Goal: Information Seeking & Learning: Compare options

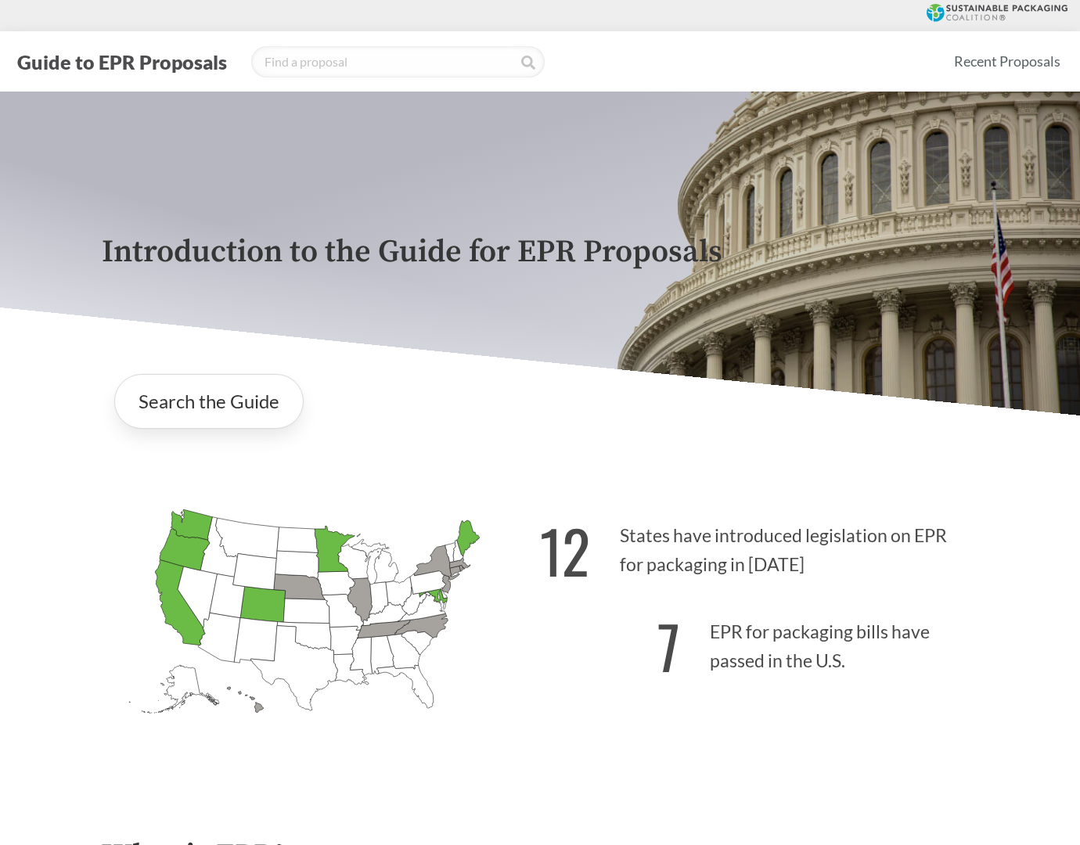
click at [760, 351] on div "Introduction to the Guide for EPR Proposals" at bounding box center [540, 254] width 902 height 324
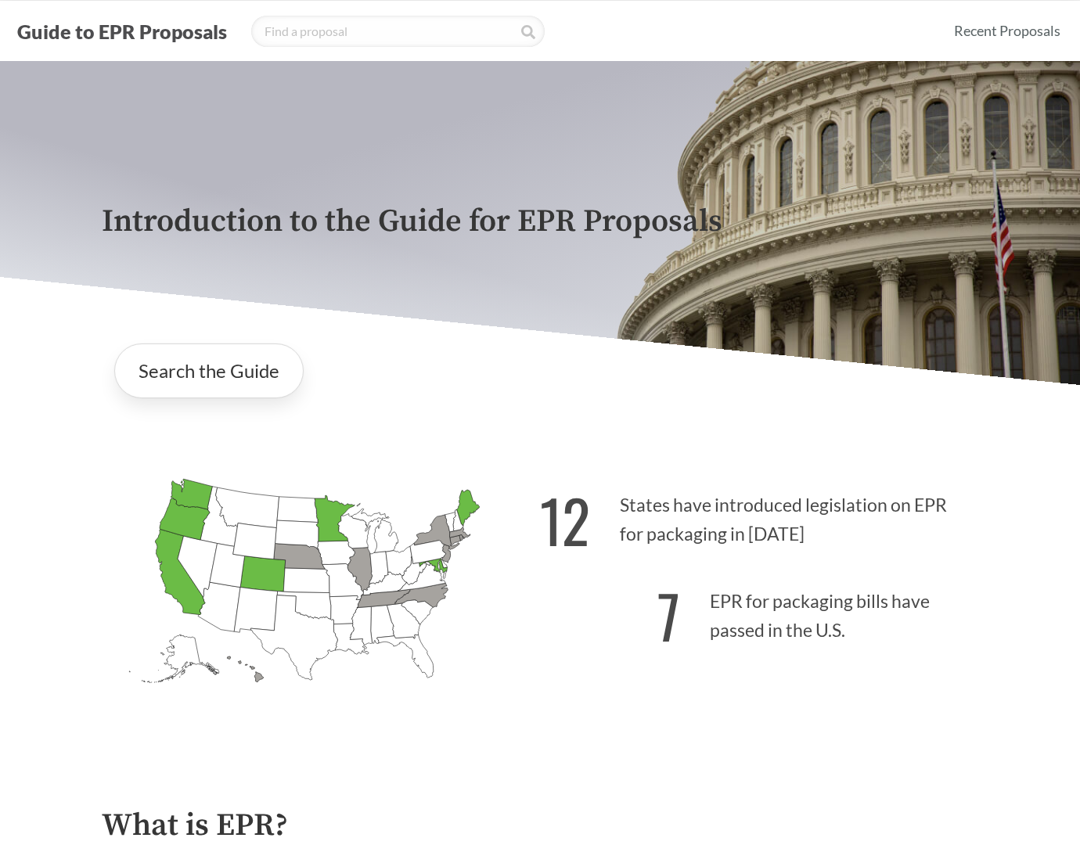
scroll to position [24, 0]
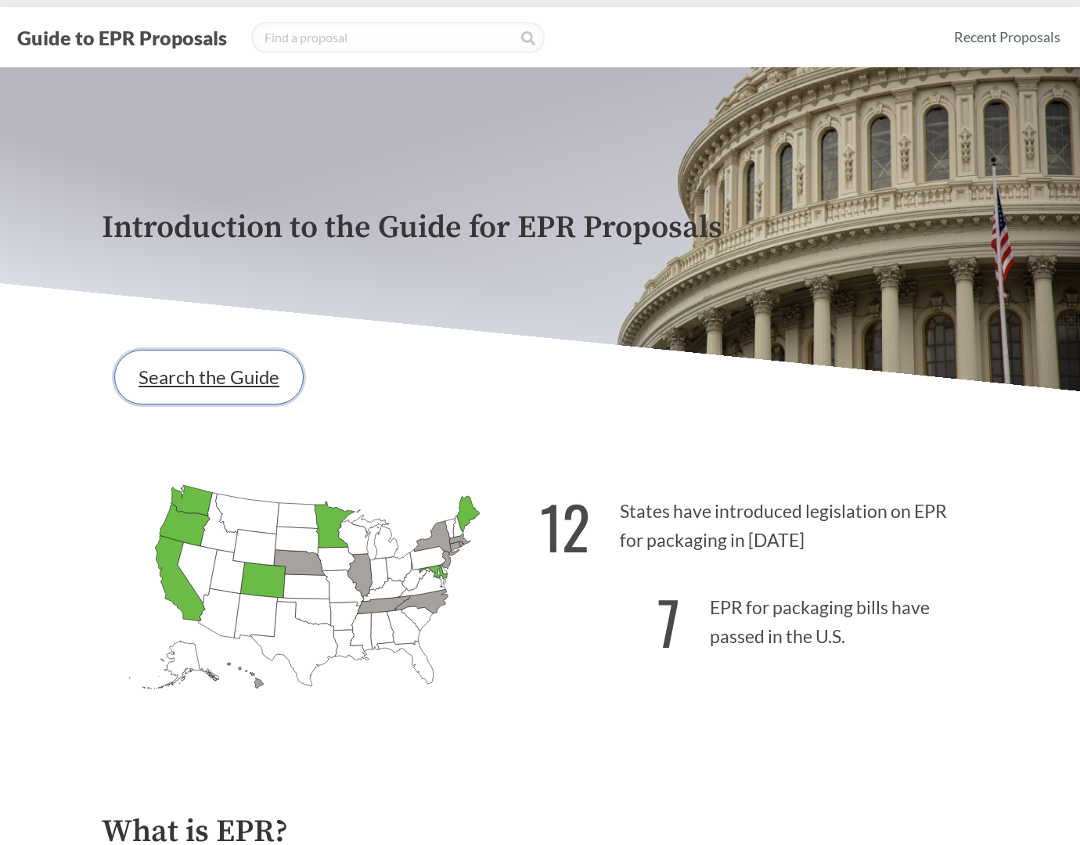
click at [223, 362] on link "Search the Guide" at bounding box center [208, 377] width 189 height 55
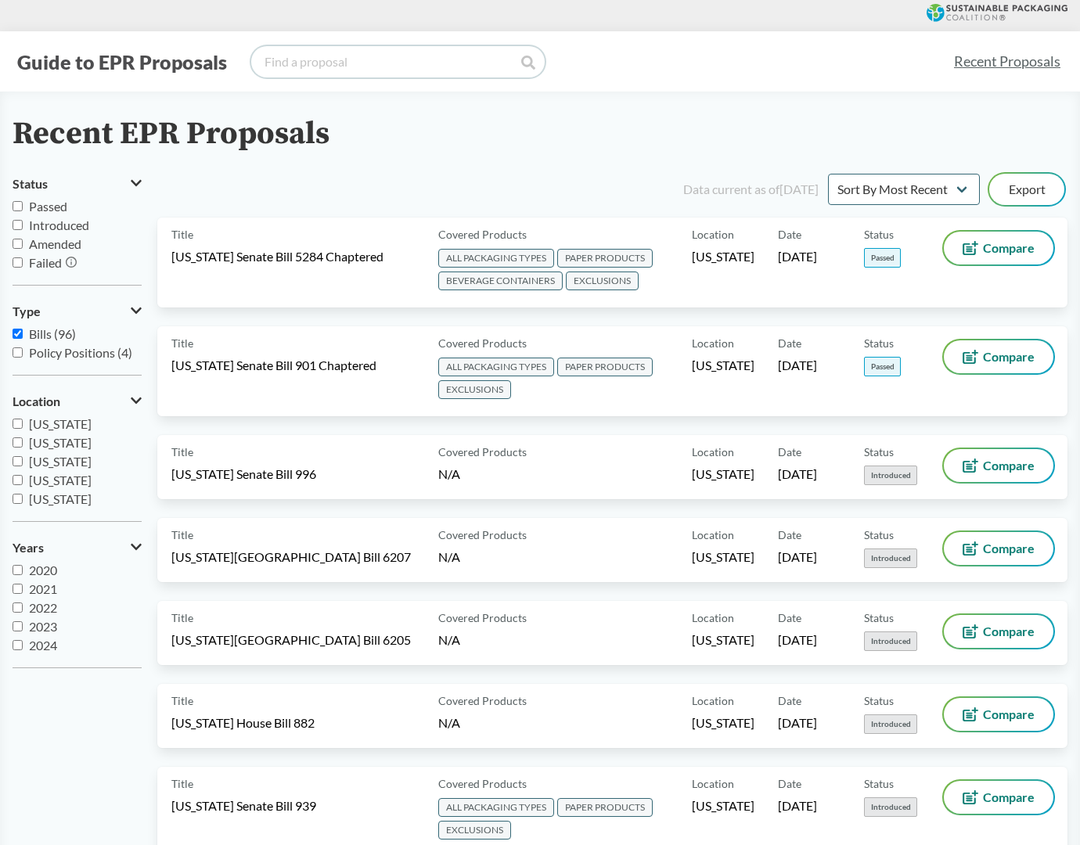
click at [362, 62] on input "search" at bounding box center [398, 61] width 294 height 31
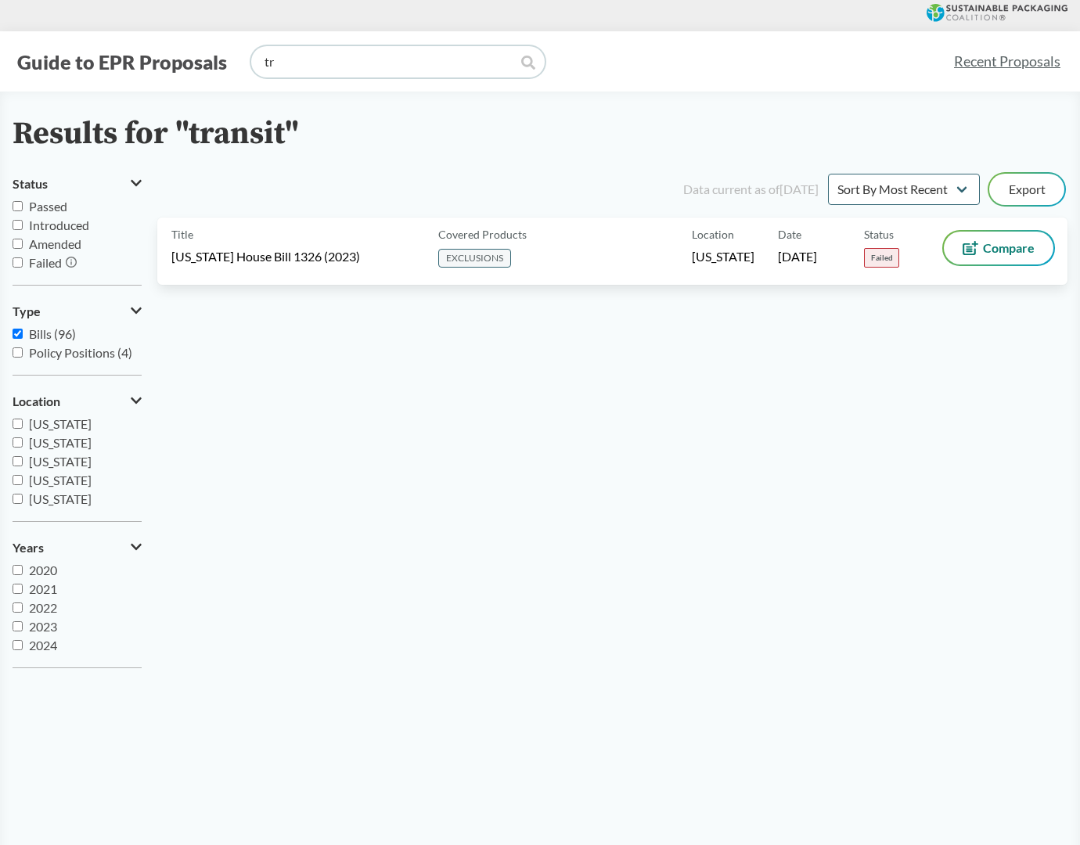
type input "t"
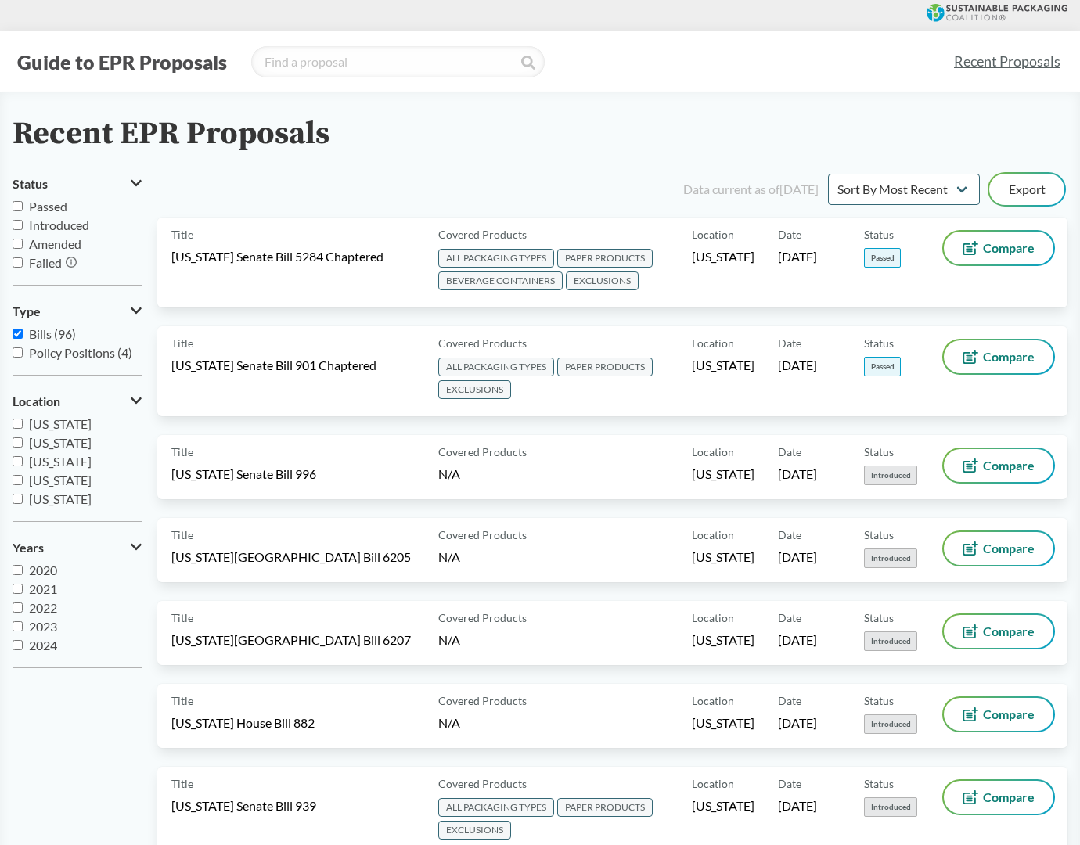
click at [986, 60] on link "Recent Proposals" at bounding box center [1007, 61] width 121 height 35
type input "transit"
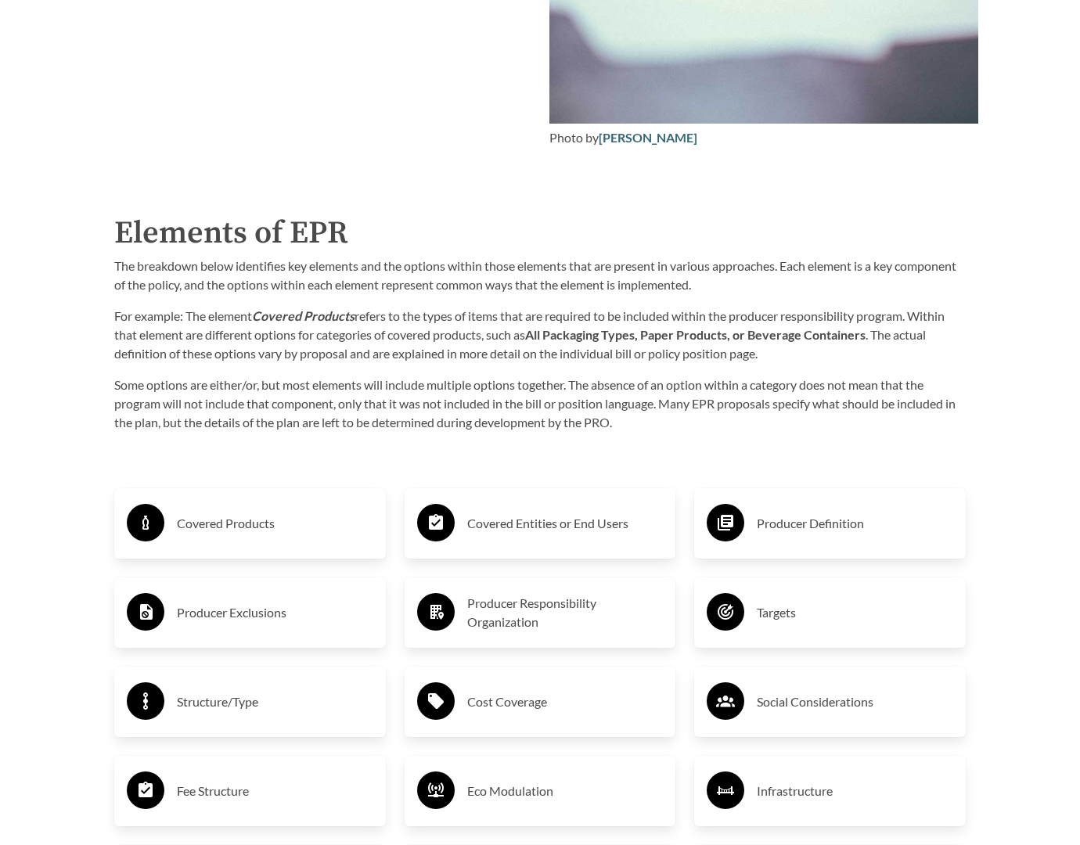
scroll to position [2132, 0]
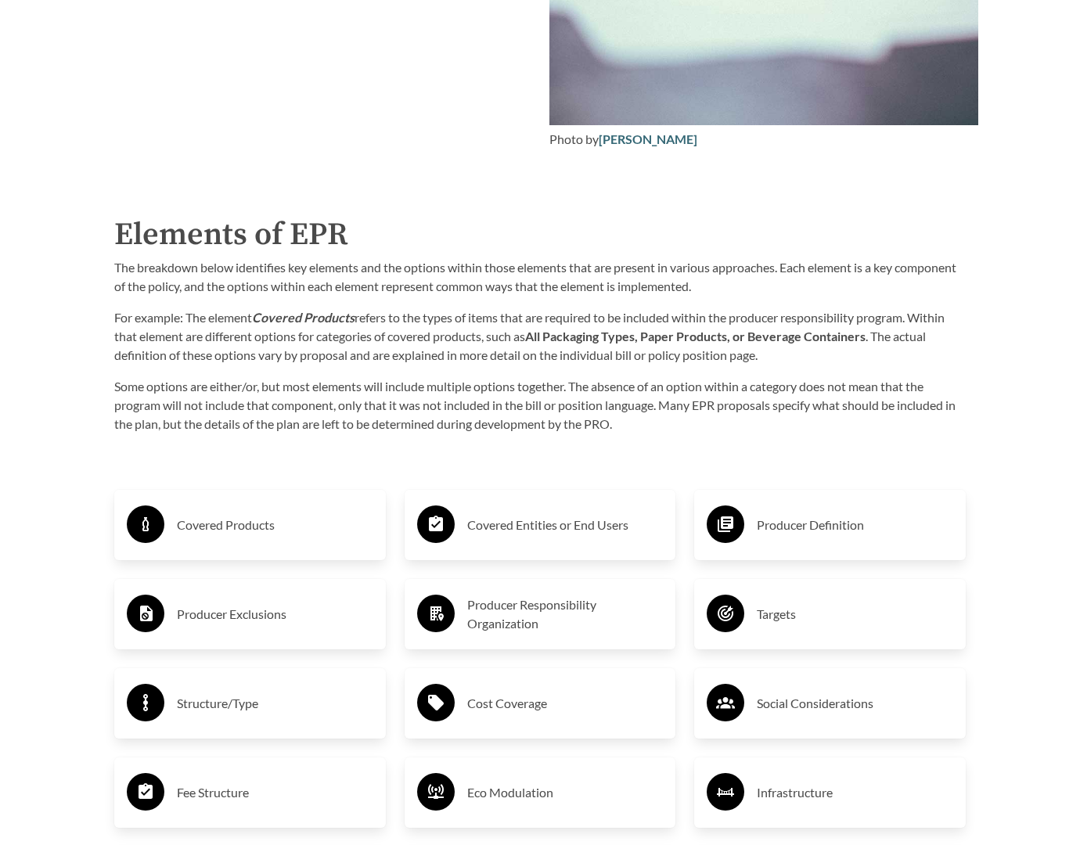
click at [193, 514] on h3 "Covered Products" at bounding box center [275, 525] width 196 height 25
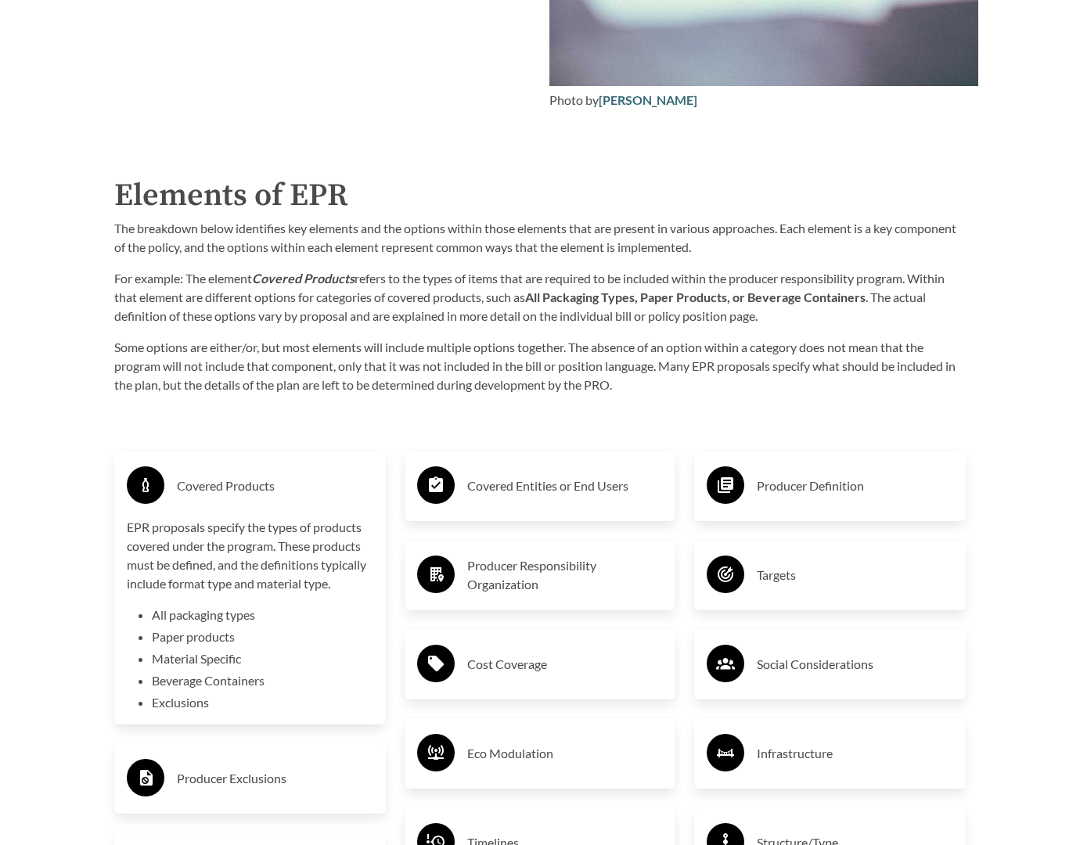
scroll to position [2296, 0]
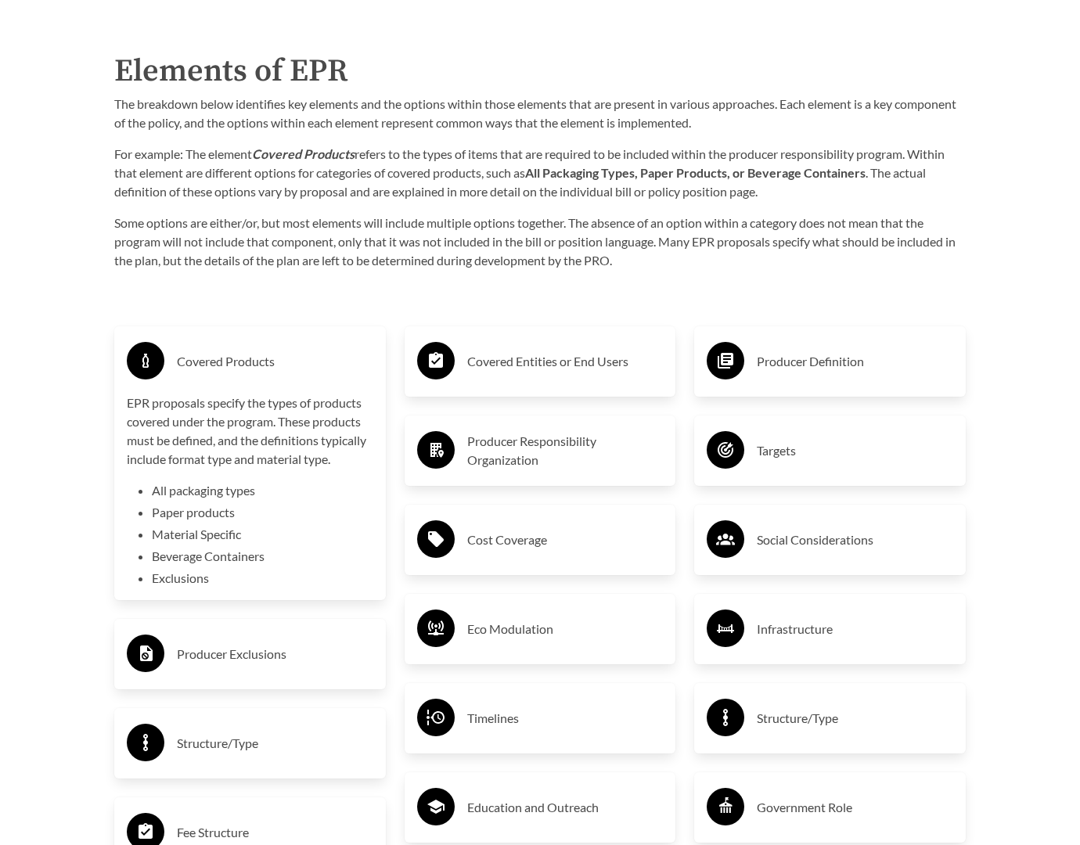
click at [503, 358] on h3 "Covered Entities or End Users" at bounding box center [565, 361] width 196 height 25
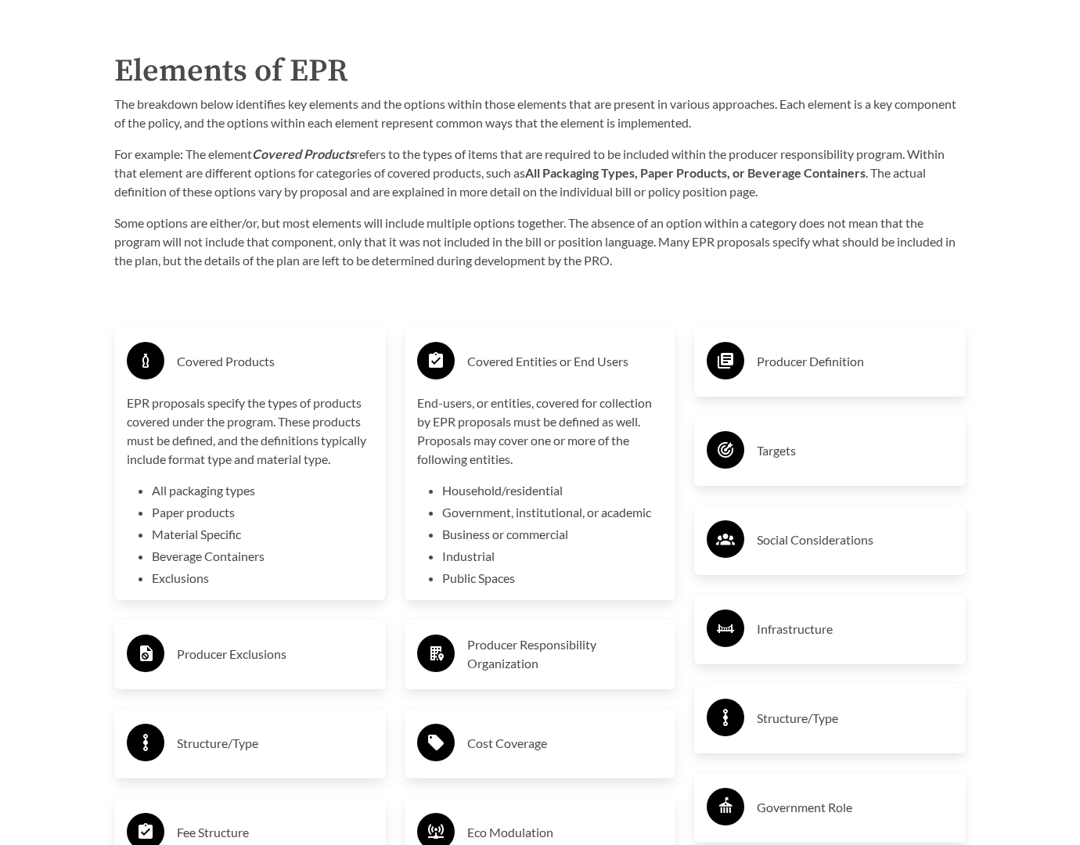
click at [825, 368] on h3 "Producer Definition" at bounding box center [855, 361] width 196 height 25
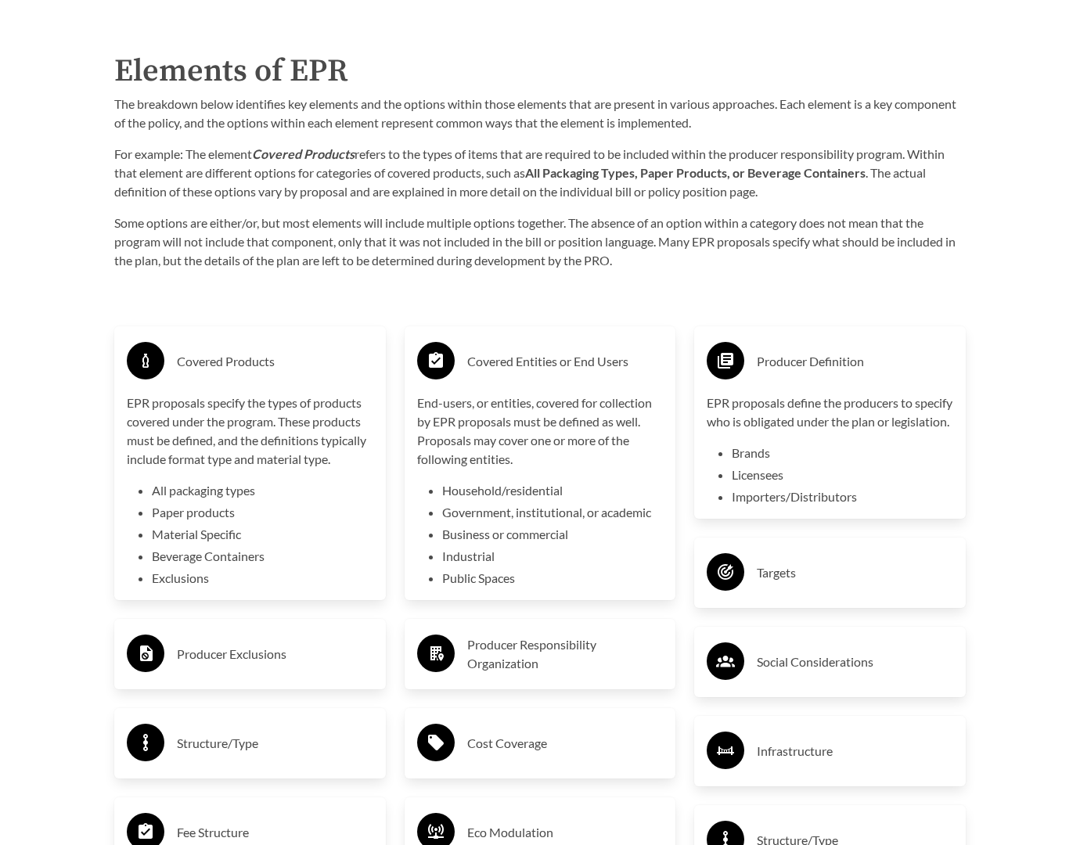
click at [832, 596] on div "Targets" at bounding box center [830, 572] width 247 height 45
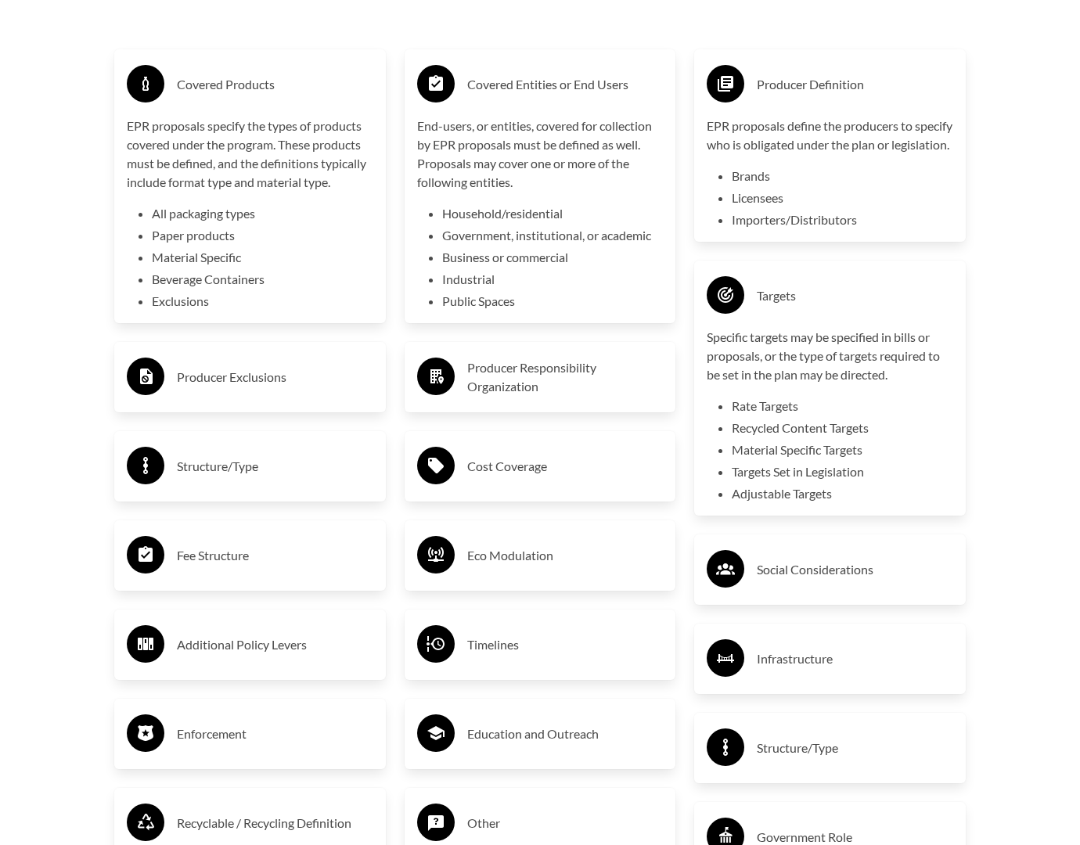
scroll to position [2581, 0]
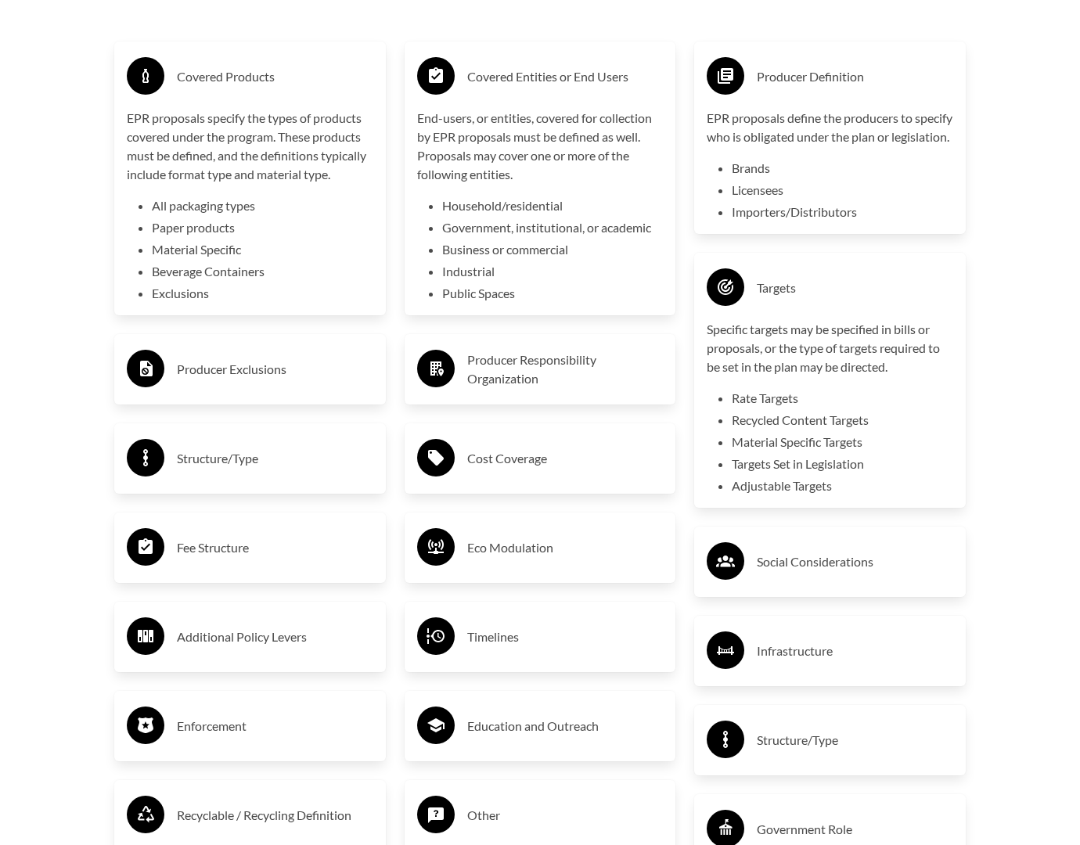
click at [276, 470] on h3 "Structure/Type" at bounding box center [275, 458] width 196 height 25
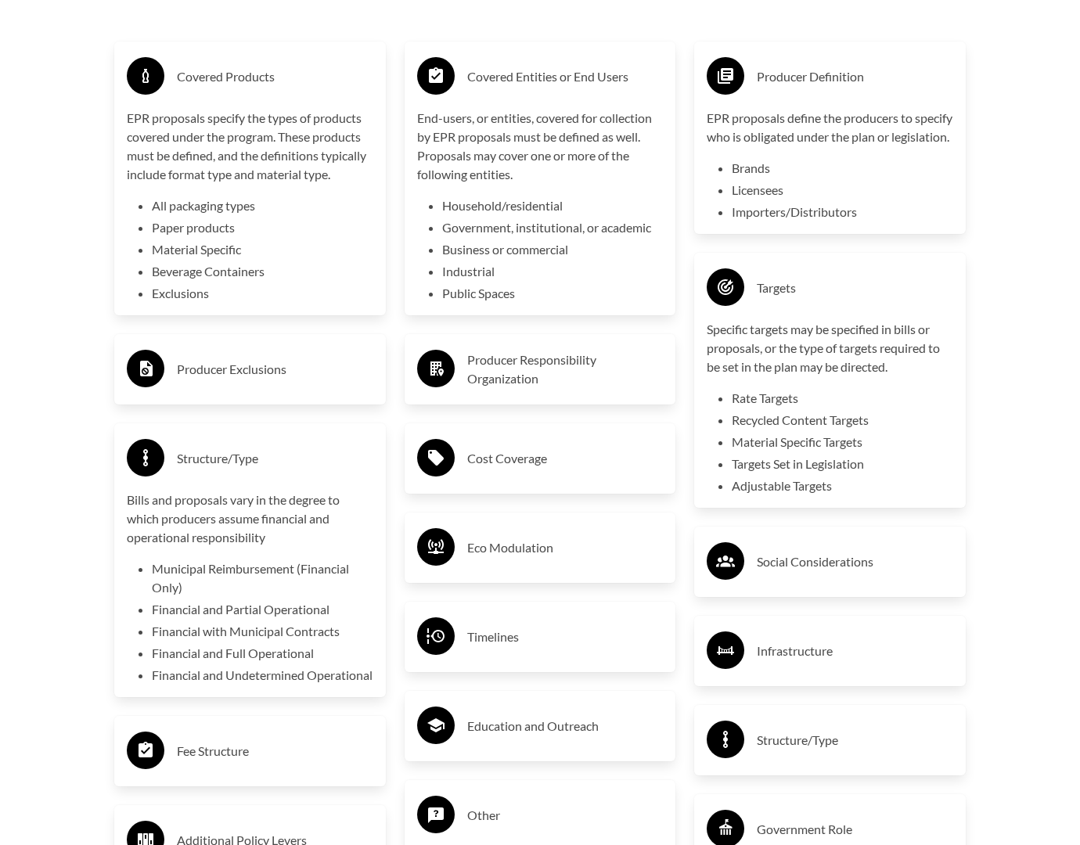
drag, startPoint x: 535, startPoint y: 625, endPoint x: 565, endPoint y: 623, distance: 30.6
click at [535, 625] on h3 "Timelines" at bounding box center [565, 637] width 196 height 25
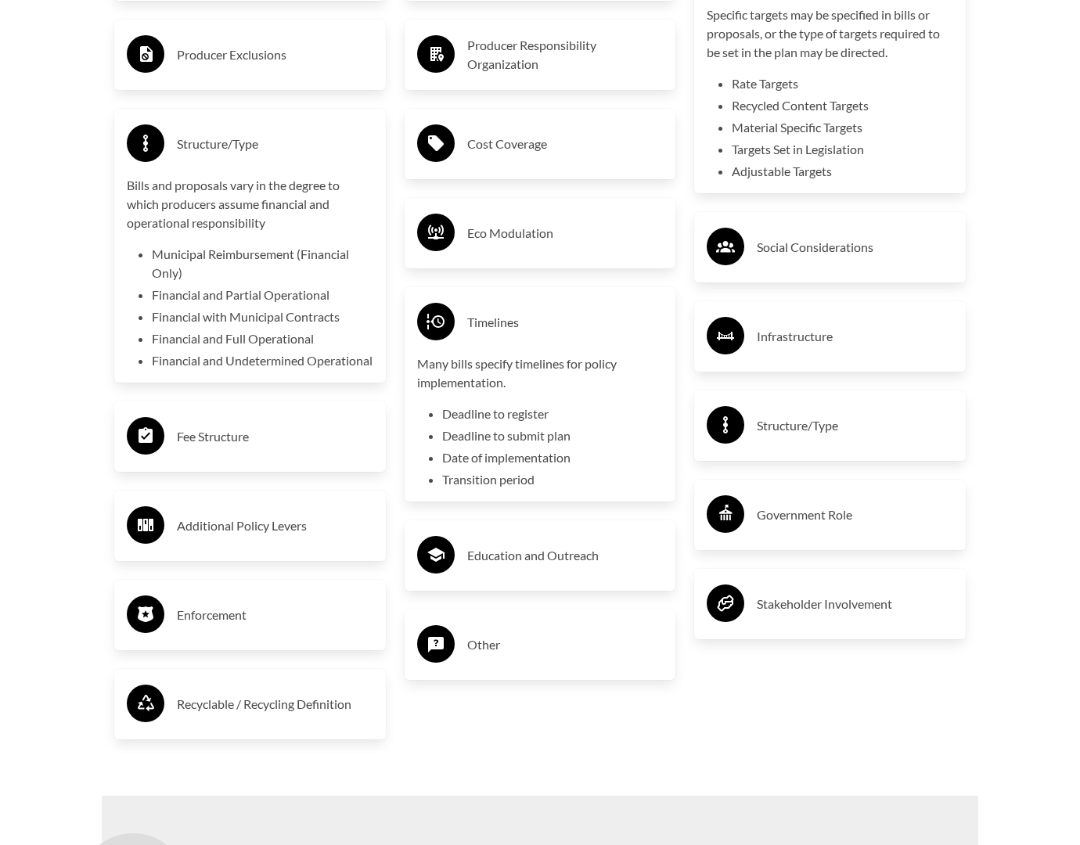
scroll to position [2918, 0]
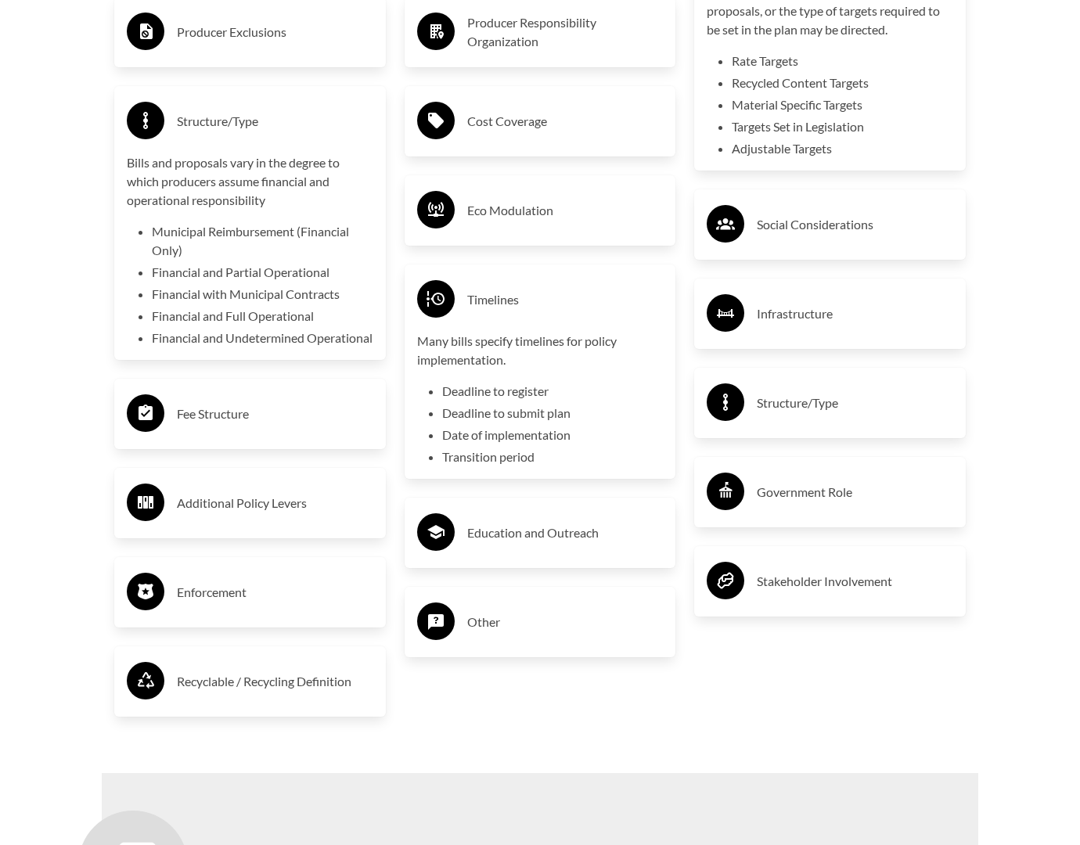
click at [568, 542] on h3 "Education and Outreach" at bounding box center [565, 533] width 196 height 25
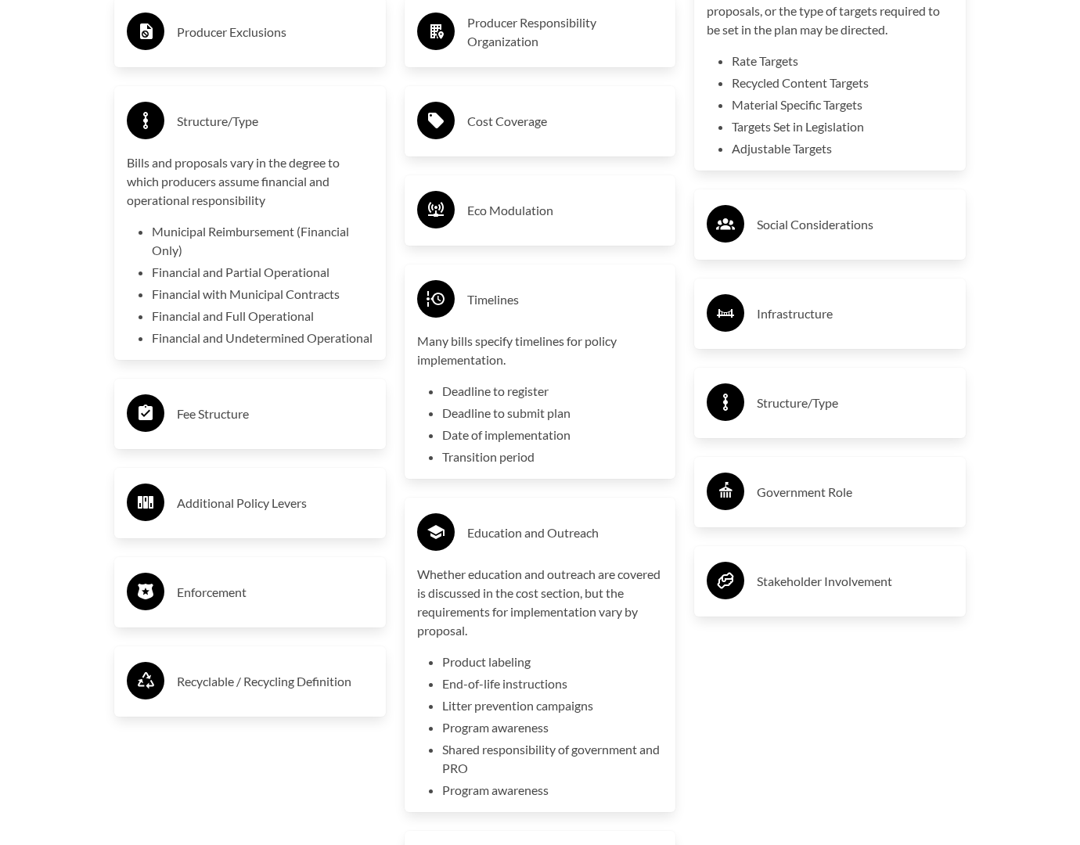
click at [168, 699] on div "Recyclable / Recycling Definition" at bounding box center [250, 681] width 247 height 45
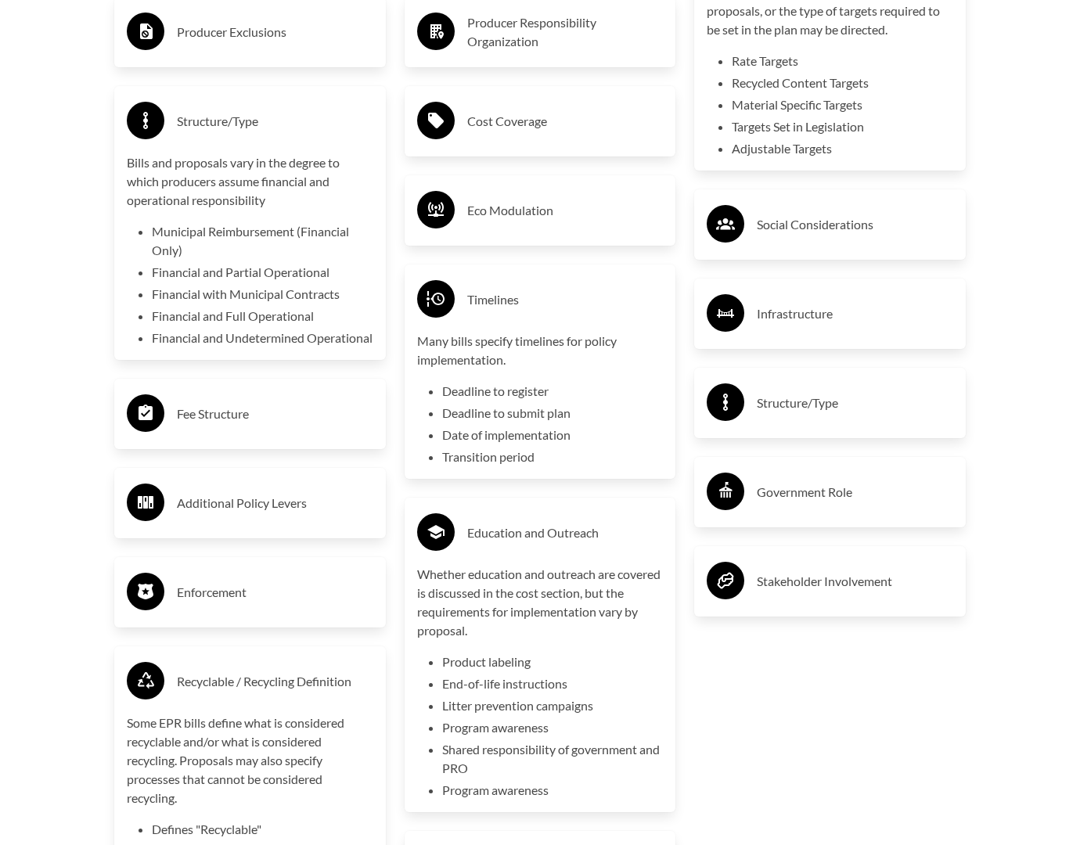
click at [251, 605] on h3 "Enforcement" at bounding box center [275, 592] width 196 height 25
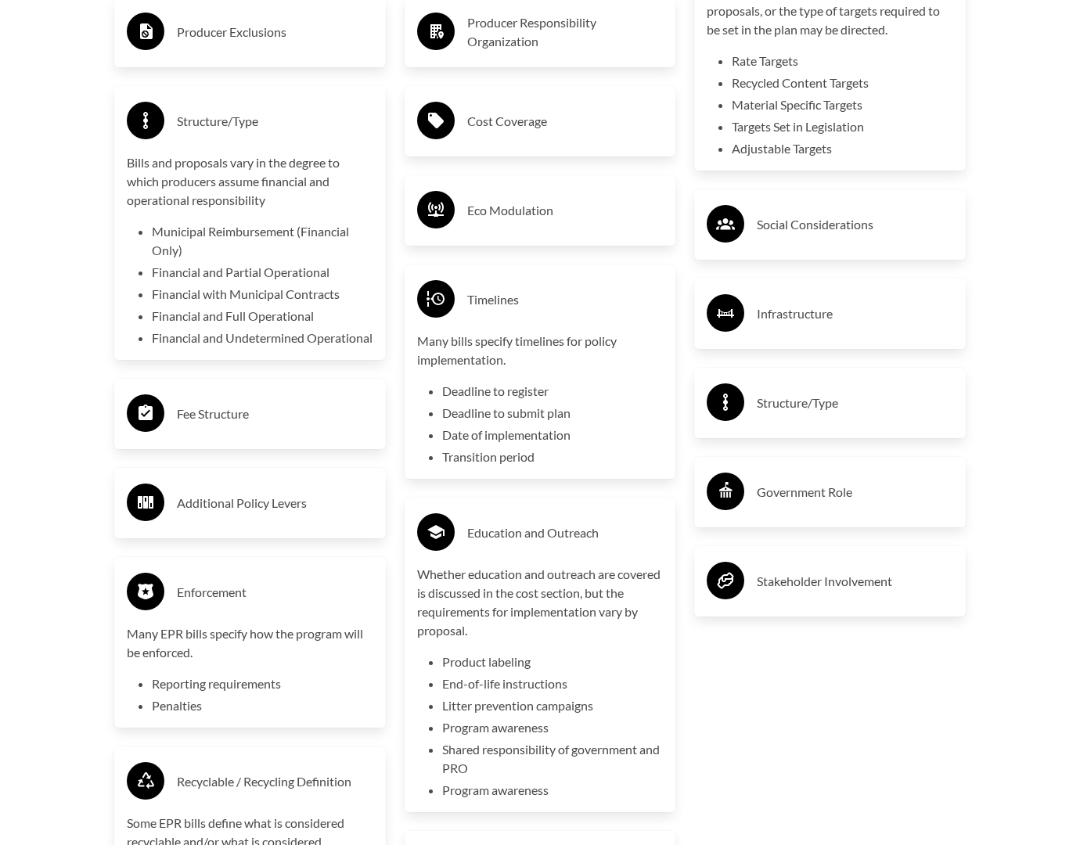
drag, startPoint x: 236, startPoint y: 500, endPoint x: 256, endPoint y: 495, distance: 20.1
click at [237, 500] on div "Additional Policy Levers" at bounding box center [250, 503] width 247 height 45
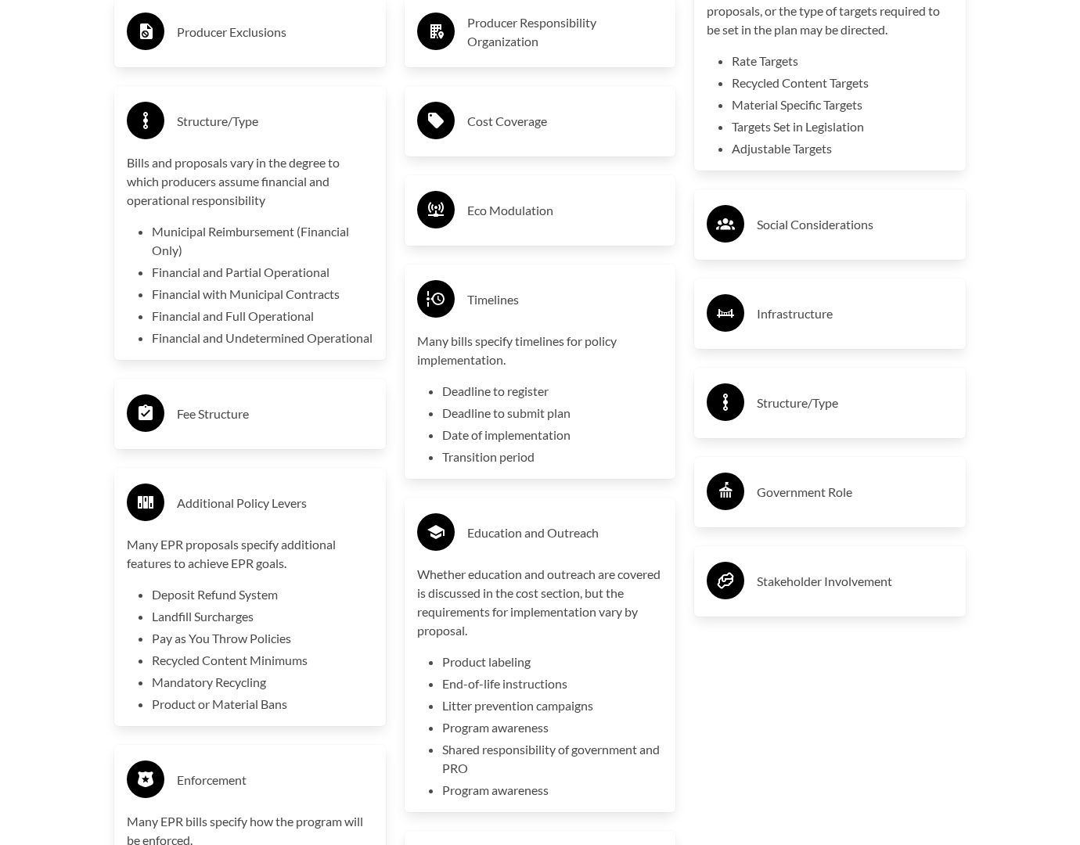
click at [268, 420] on h3 "Fee Structure" at bounding box center [275, 414] width 196 height 25
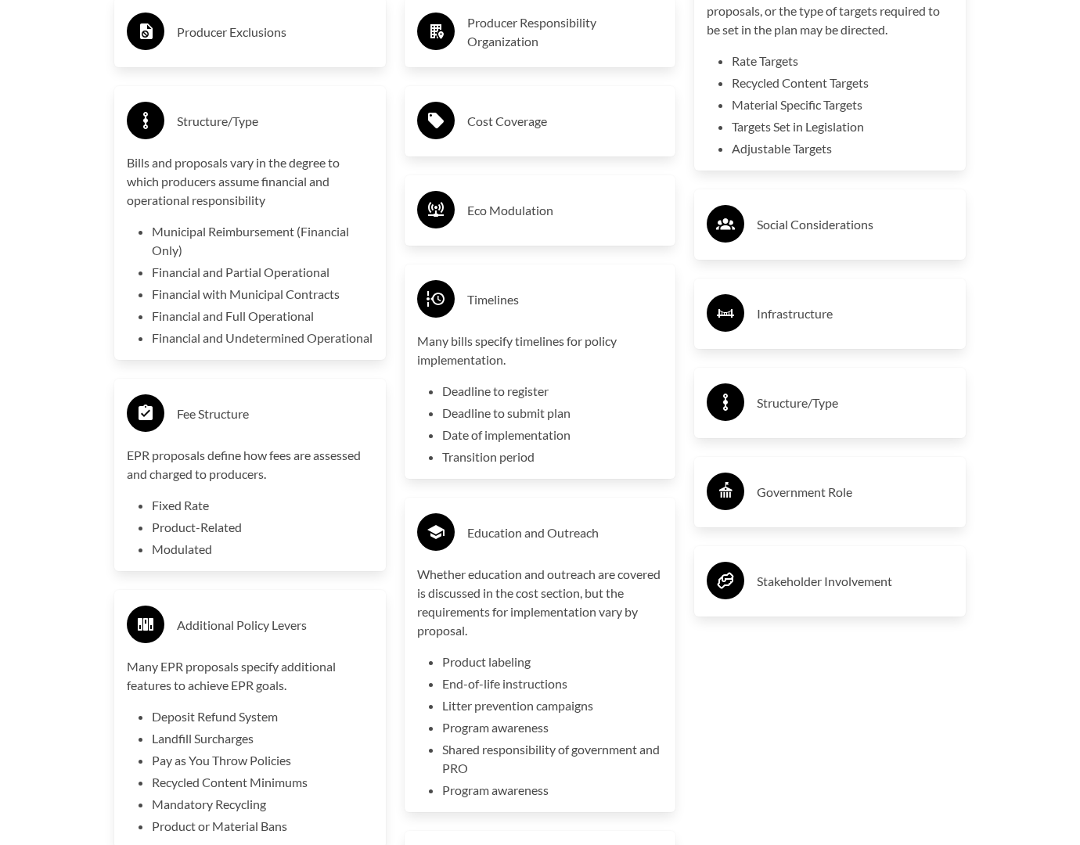
click at [889, 585] on div "Stakeholder Involvement" at bounding box center [830, 581] width 247 height 45
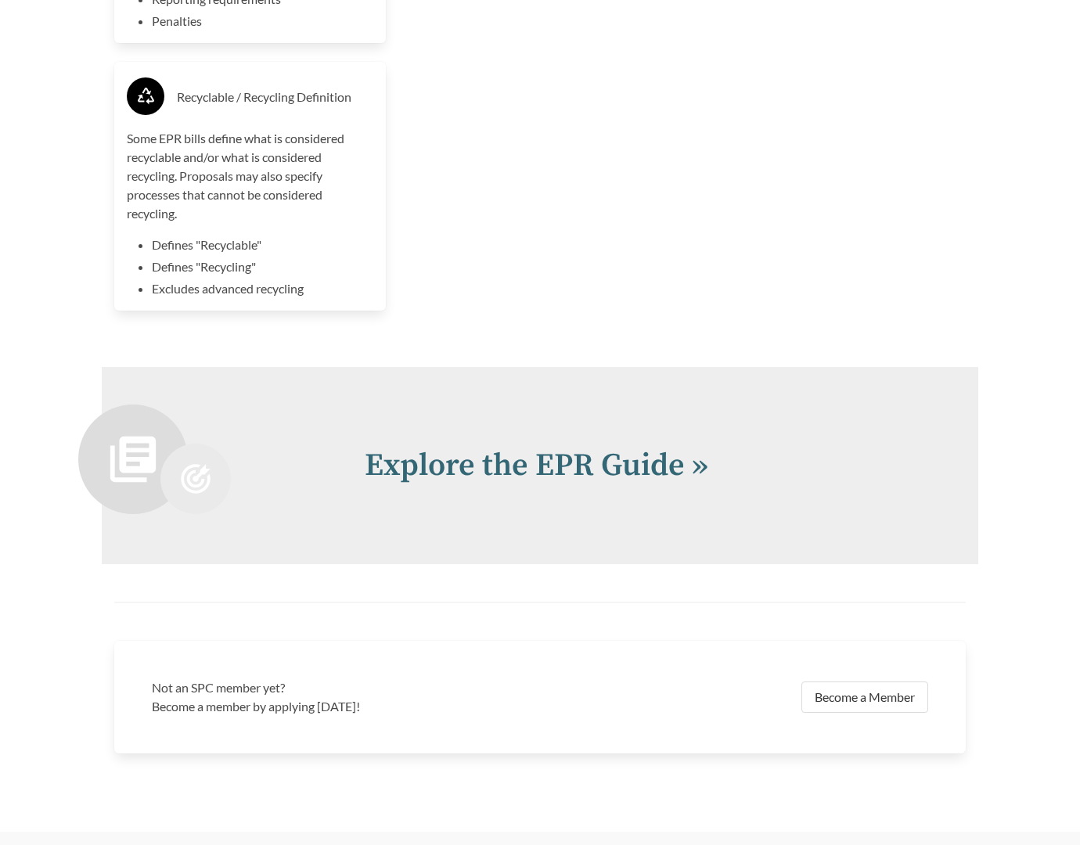
scroll to position [4110, 0]
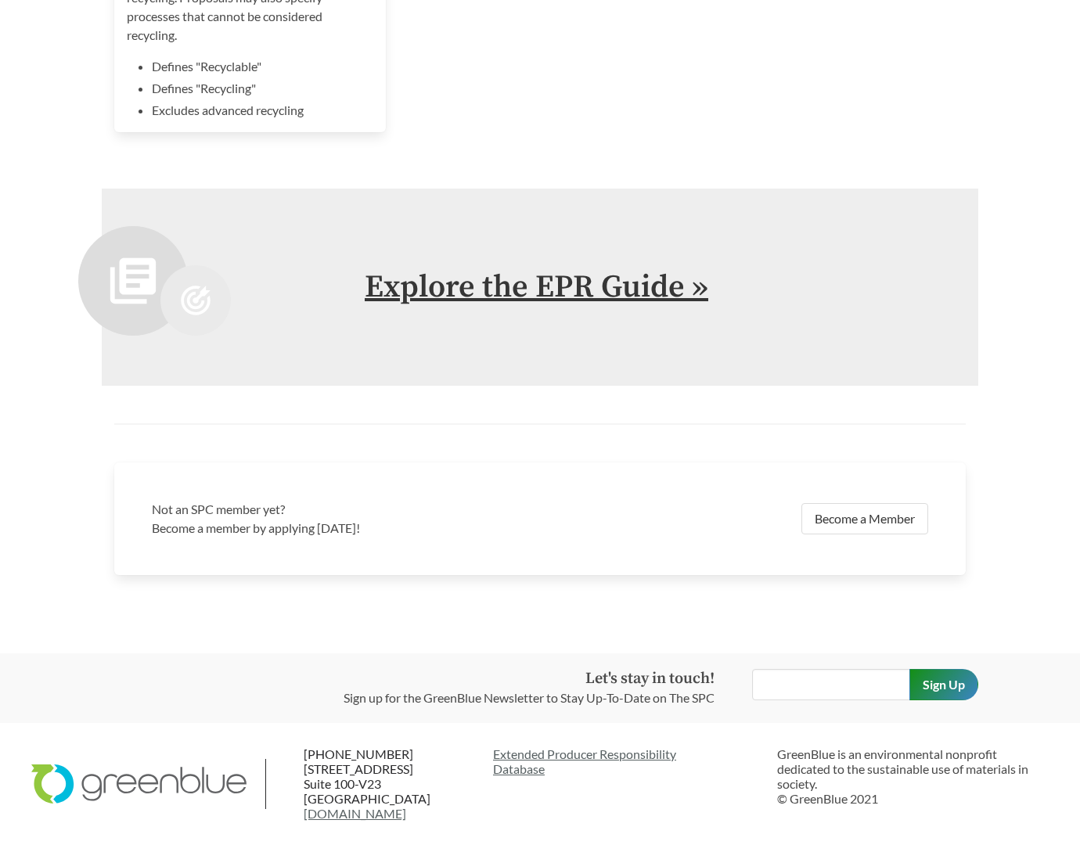
click at [593, 276] on link "Explore the EPR Guide »" at bounding box center [537, 287] width 344 height 39
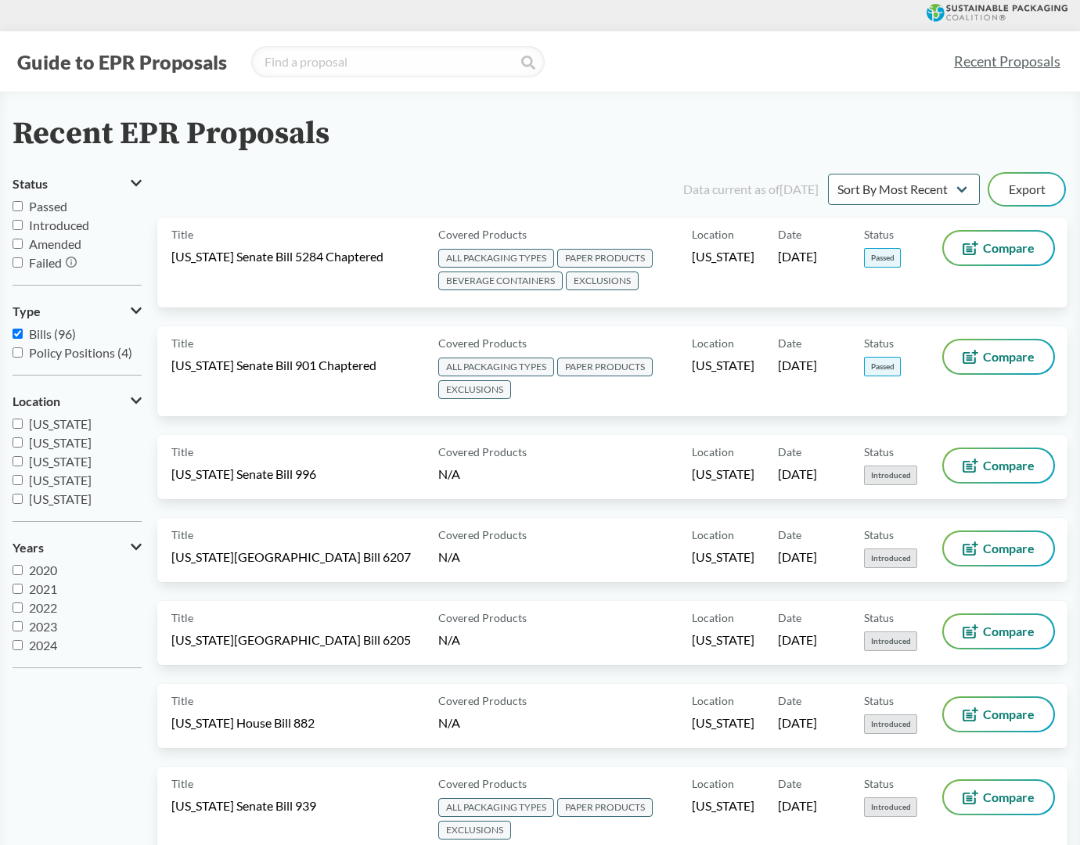
scroll to position [19, 0]
click at [15, 645] on input "2025" at bounding box center [18, 645] width 10 height 10
checkbox input "true"
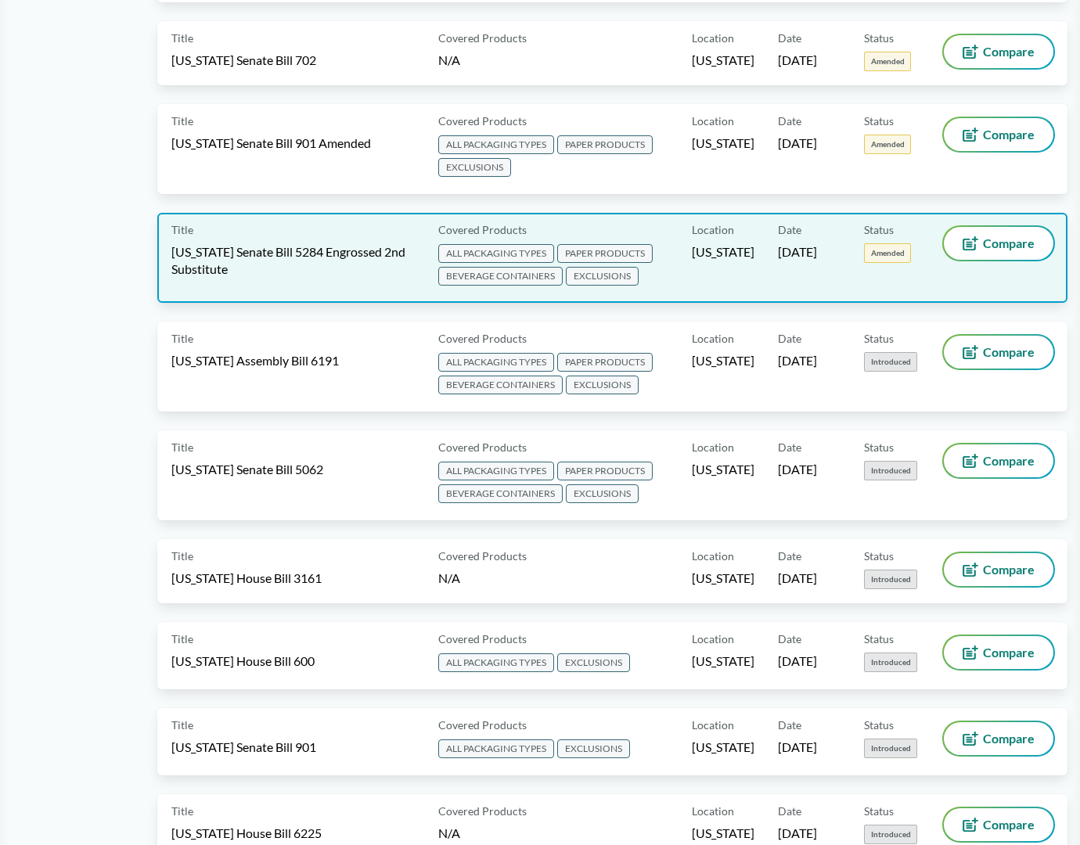
scroll to position [860, 0]
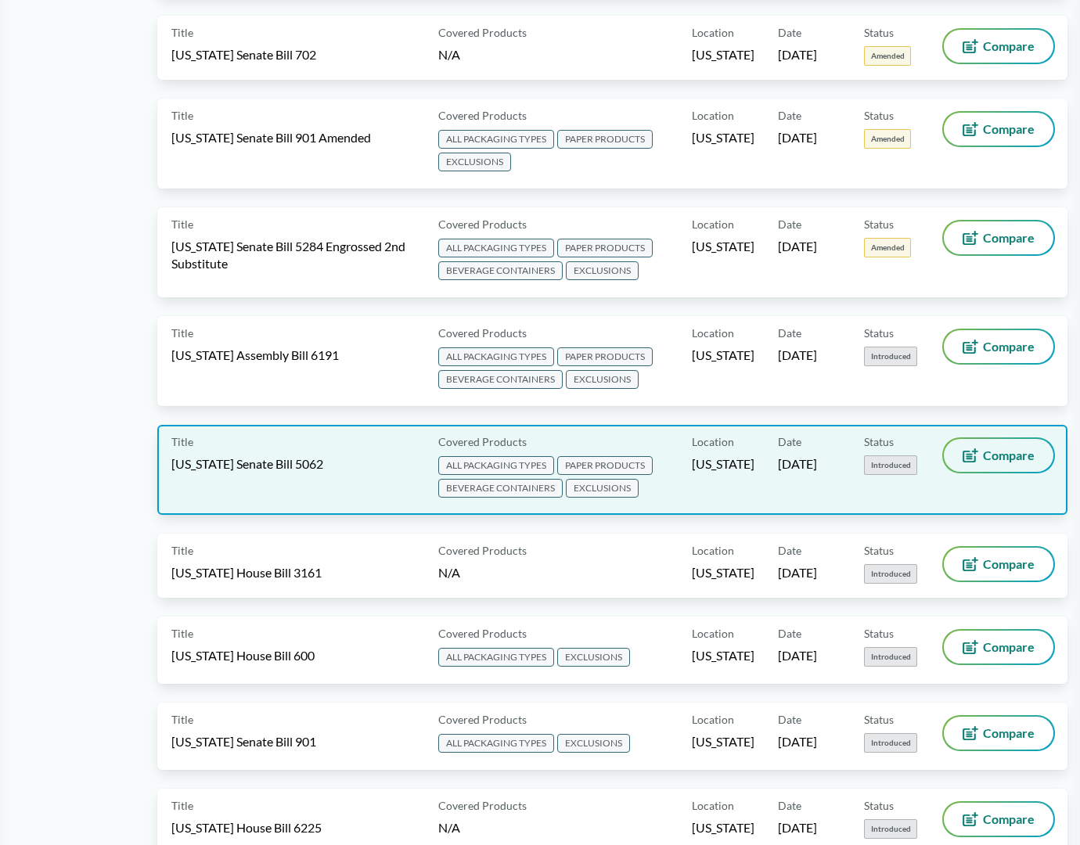
click at [1020, 464] on button "Compare" at bounding box center [999, 455] width 110 height 33
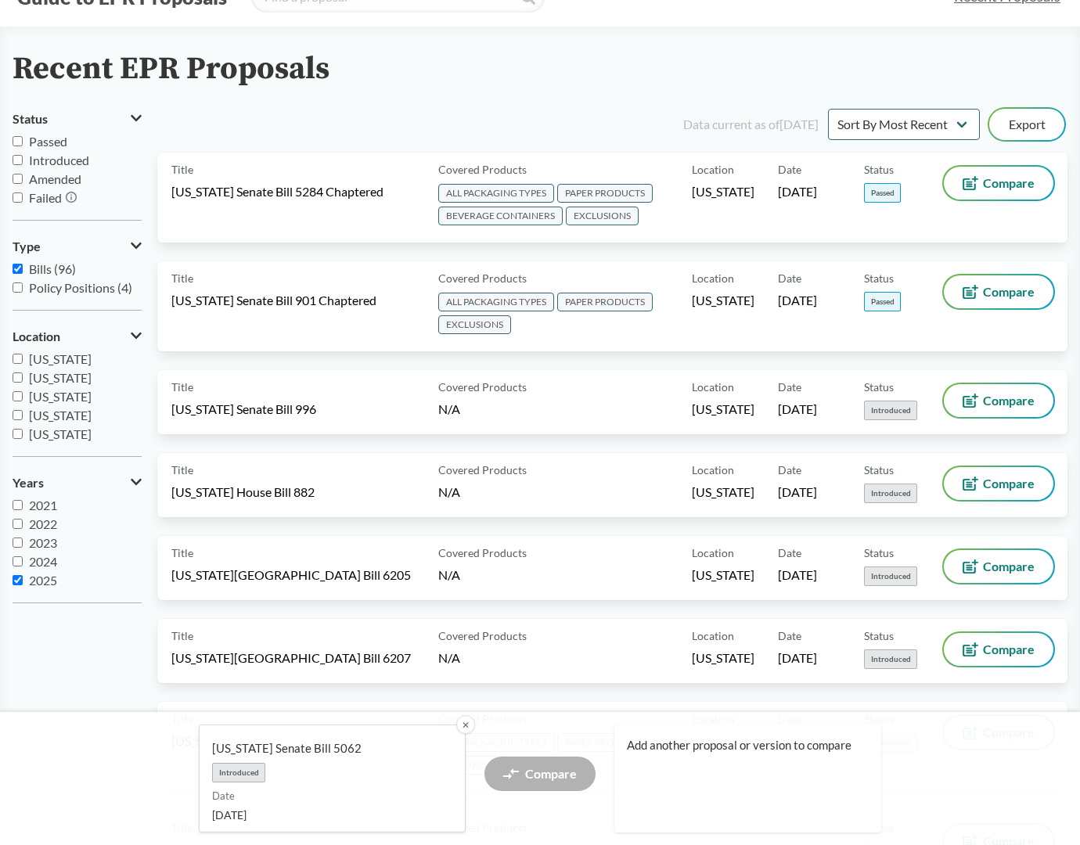
scroll to position [0, 0]
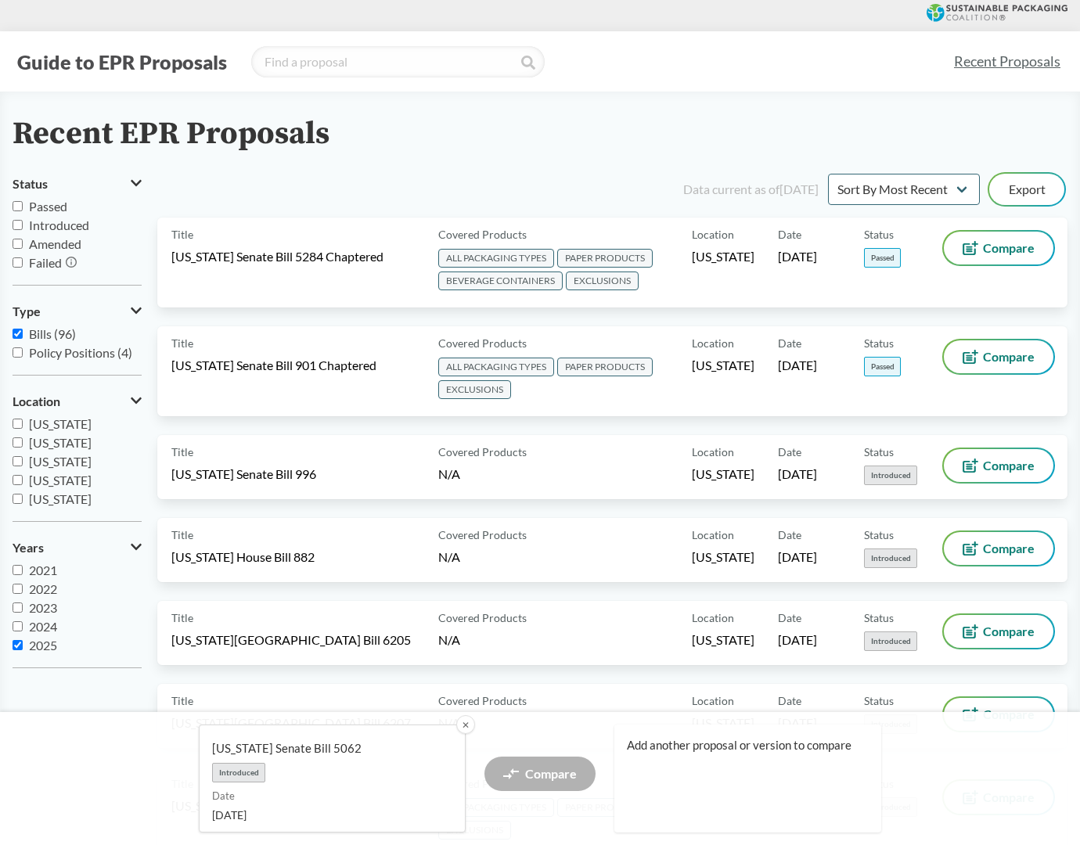
click at [51, 621] on span "2024" at bounding box center [43, 626] width 28 height 15
click at [23, 621] on input "2024" at bounding box center [18, 626] width 10 height 10
checkbox input "true"
click at [53, 607] on span "2023" at bounding box center [43, 607] width 28 height 15
click at [23, 607] on input "2023" at bounding box center [18, 608] width 10 height 10
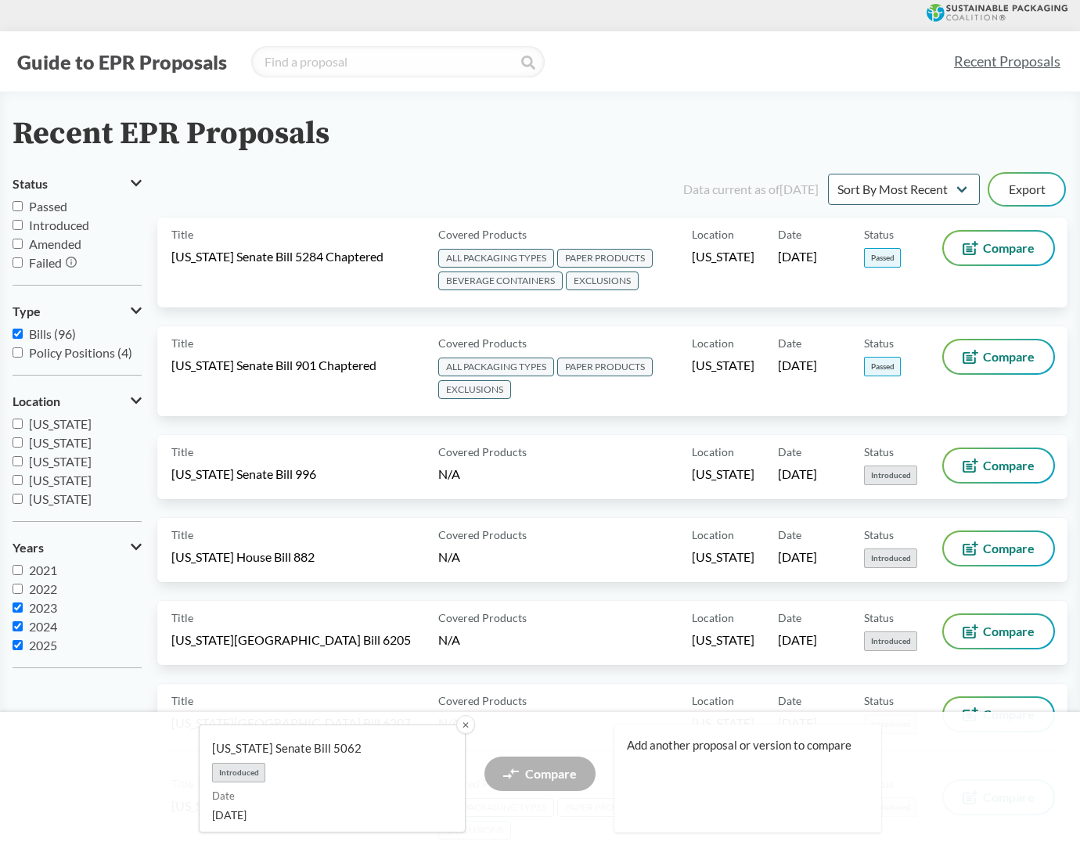
checkbox input "true"
click at [49, 590] on span "2022" at bounding box center [43, 589] width 28 height 15
click at [23, 590] on input "2022" at bounding box center [18, 589] width 10 height 10
checkbox input "true"
click at [47, 607] on span "2023" at bounding box center [43, 607] width 28 height 15
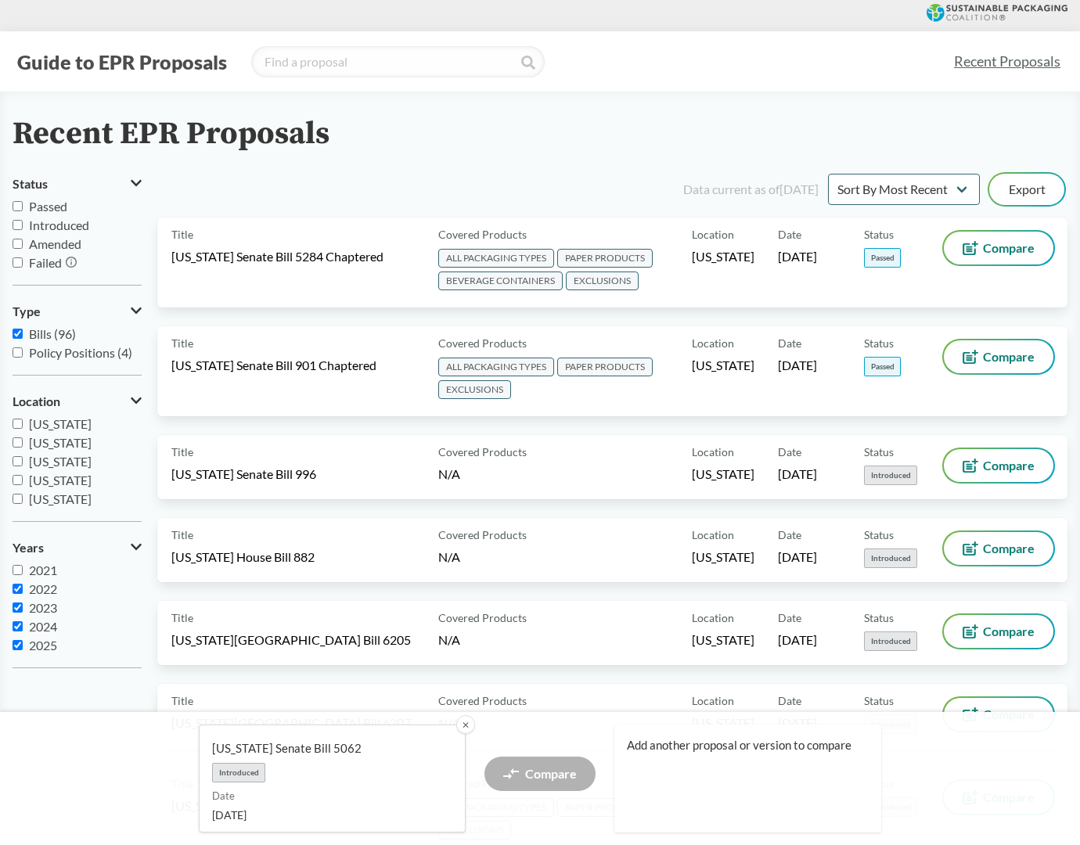
click at [23, 607] on input "2023" at bounding box center [18, 608] width 10 height 10
checkbox input "false"
drag, startPoint x: 46, startPoint y: 622, endPoint x: 52, endPoint y: 631, distance: 10.2
click at [46, 623] on span "2024" at bounding box center [43, 626] width 28 height 15
click at [23, 623] on input "2024" at bounding box center [18, 626] width 10 height 10
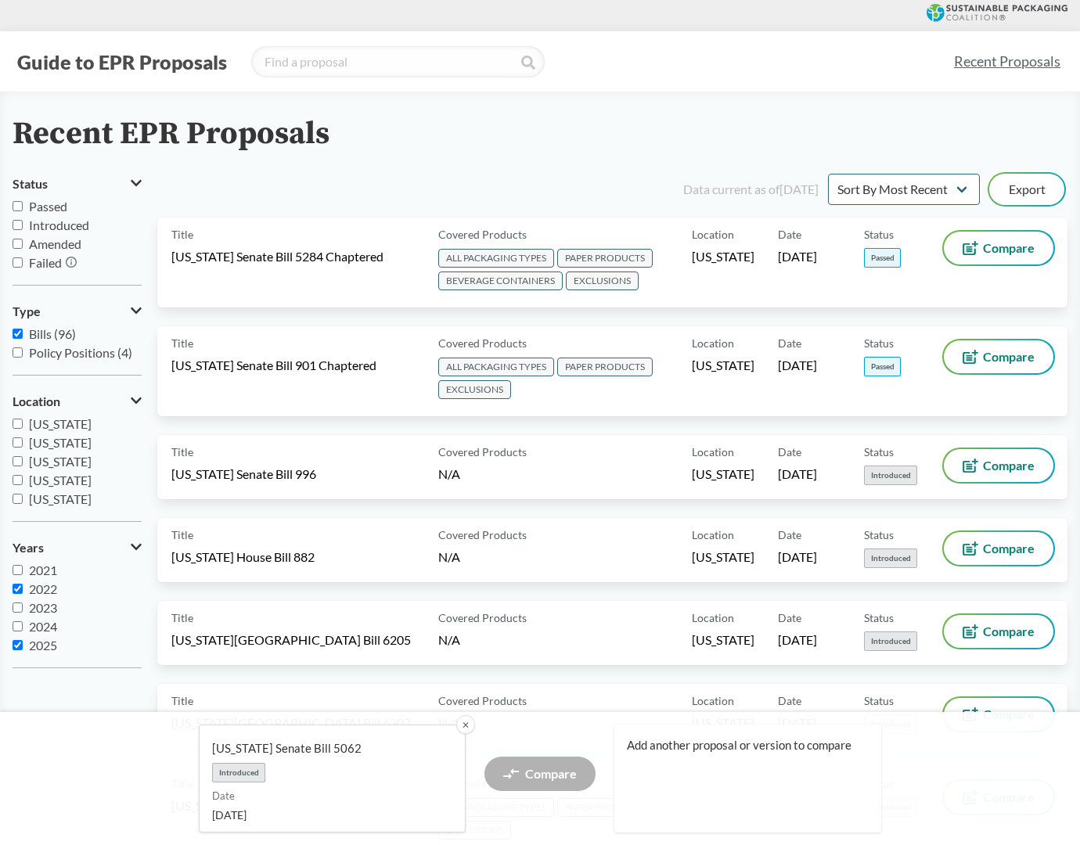
checkbox input "false"
click at [45, 643] on span "2025" at bounding box center [43, 645] width 28 height 15
click at [23, 643] on input "2025" at bounding box center [18, 645] width 10 height 10
checkbox input "false"
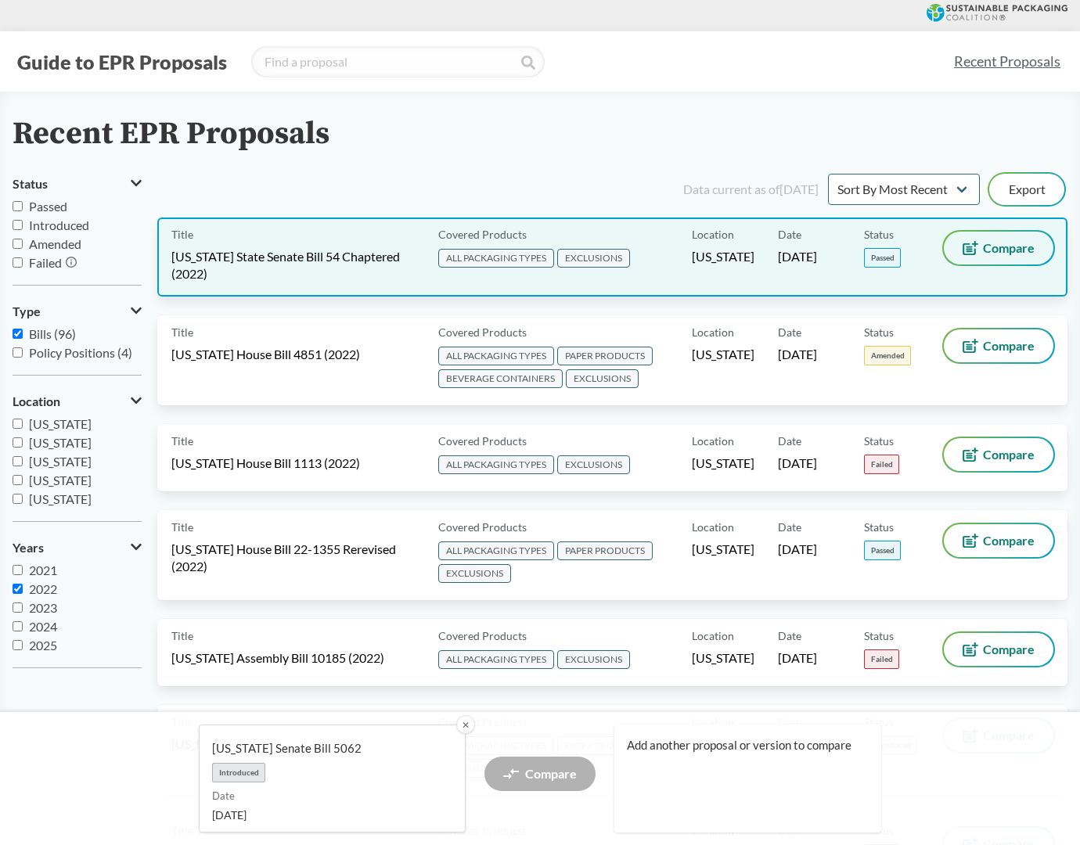
click at [1005, 243] on span "Compare" at bounding box center [1009, 248] width 52 height 13
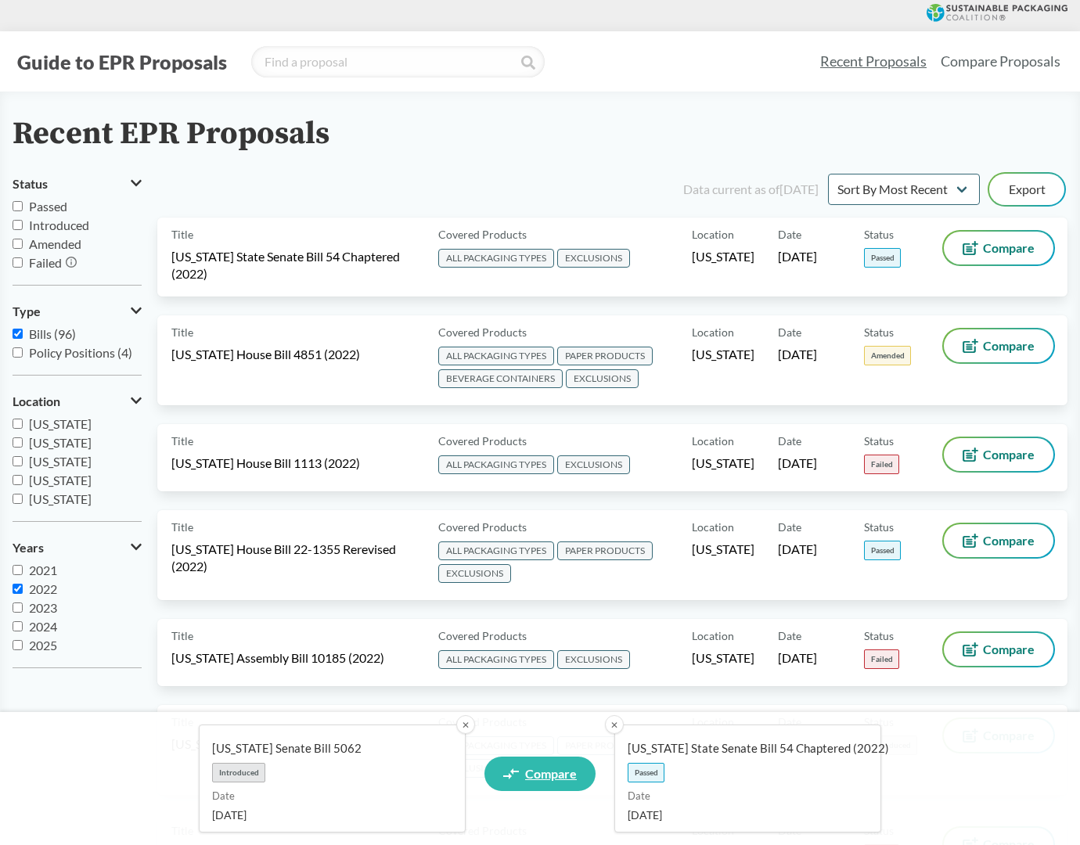
click at [553, 774] on span "Compare" at bounding box center [551, 774] width 52 height 13
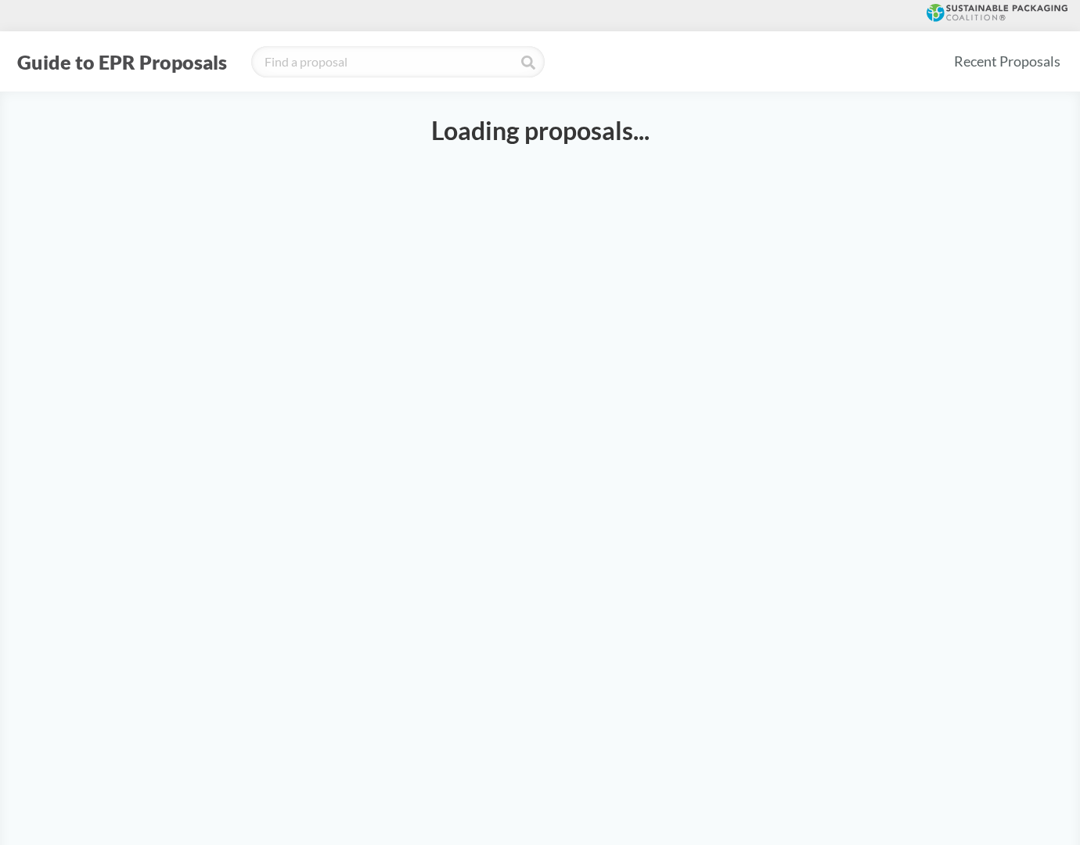
select select "SB54CH"
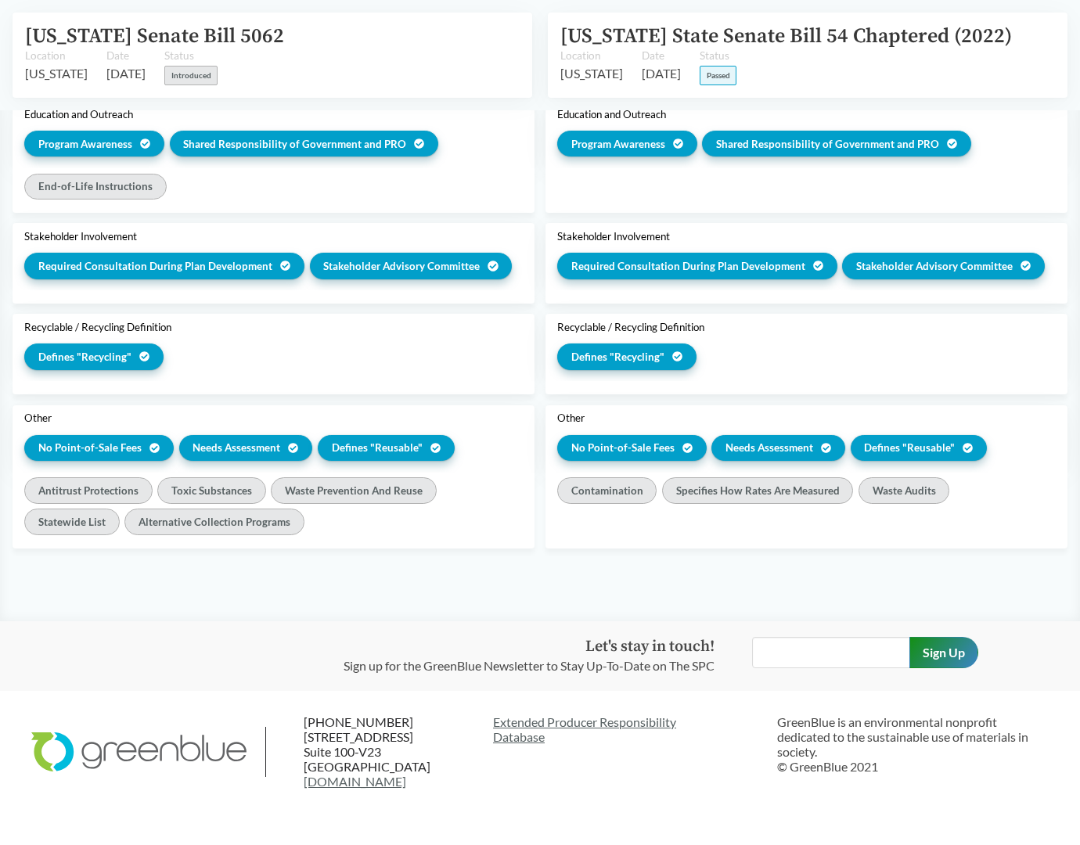
scroll to position [2350, 0]
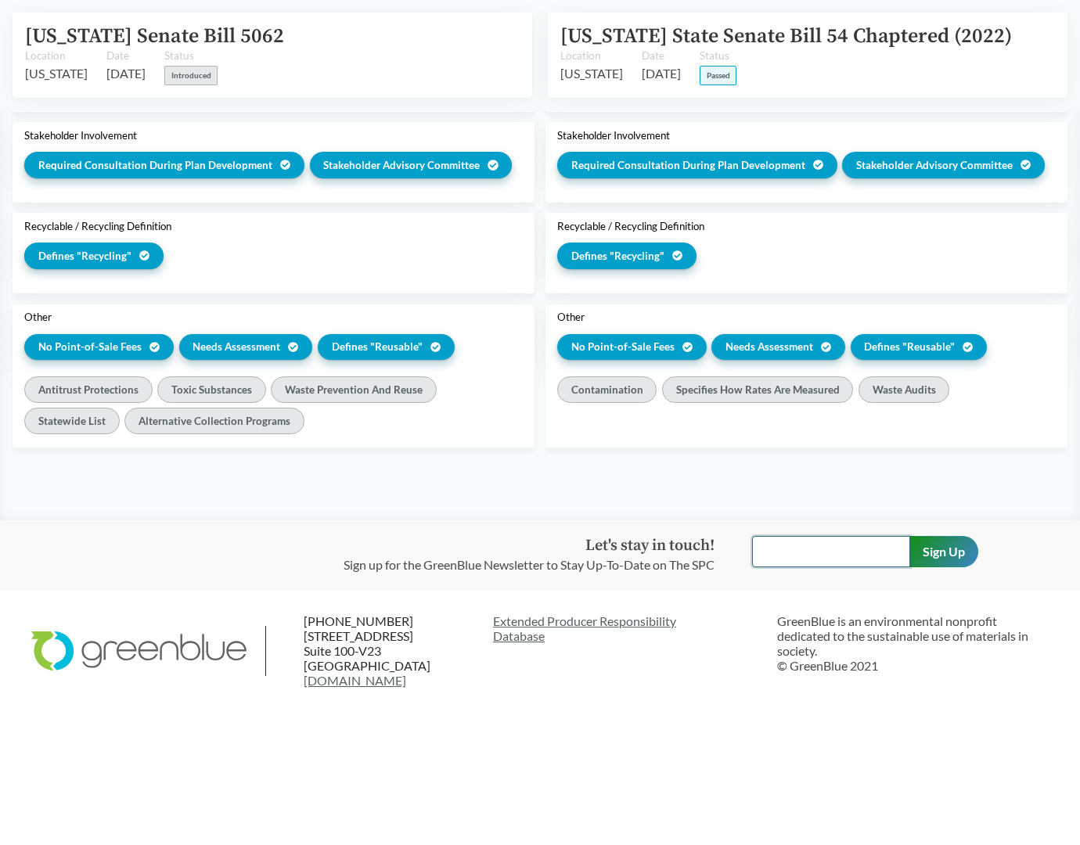
click at [776, 549] on input "text" at bounding box center [831, 551] width 158 height 31
click at [602, 616] on link "Extended Producer Responsibility Database" at bounding box center [629, 629] width 272 height 30
